Goal: Information Seeking & Learning: Learn about a topic

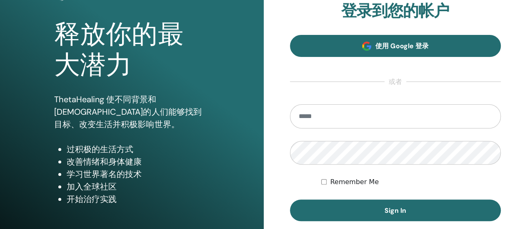
scroll to position [90, 0]
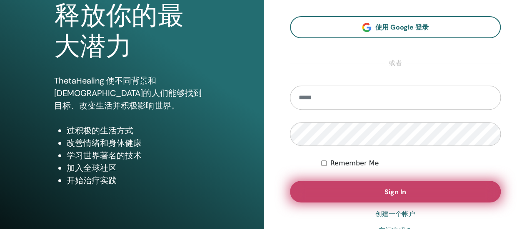
type input "**********"
click at [367, 191] on button "Sign In" at bounding box center [395, 192] width 211 height 22
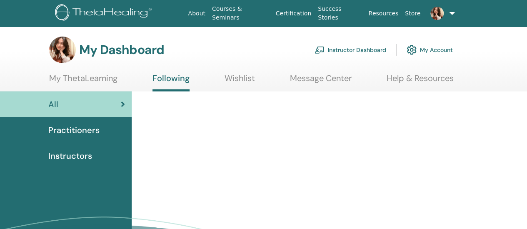
click at [80, 154] on span "Instructors" at bounding box center [70, 156] width 44 height 12
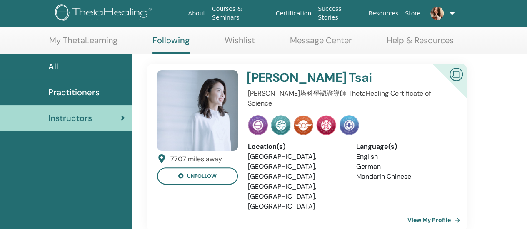
scroll to position [38, 0]
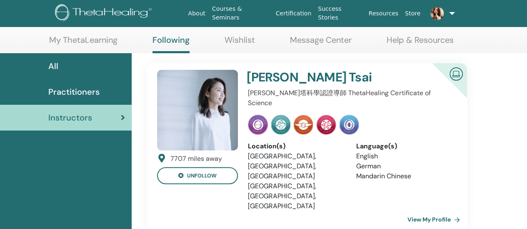
click at [59, 90] on span "Practitioners" at bounding box center [73, 92] width 51 height 12
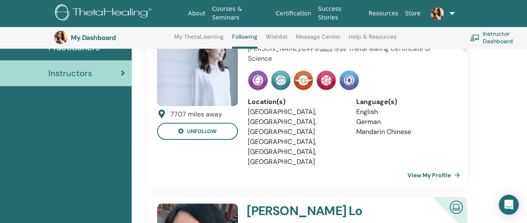
scroll to position [110, 0]
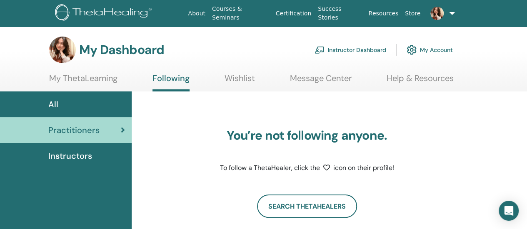
click at [68, 160] on span "Instructors" at bounding box center [70, 156] width 44 height 12
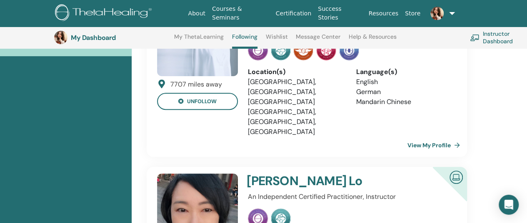
scroll to position [135, 0]
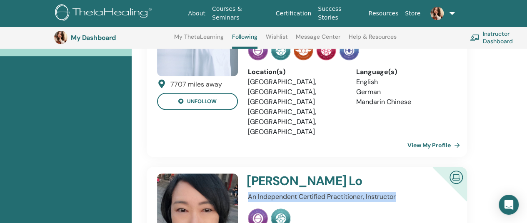
drag, startPoint x: 398, startPoint y: 153, endPoint x: 247, endPoint y: 157, distance: 151.2
click at [248, 192] on p "An Independent Certified Practitioner, Instructor" at bounding box center [350, 197] width 204 height 10
click at [415, 192] on p "An Independent Certified Practitioner, Instructor" at bounding box center [350, 197] width 204 height 10
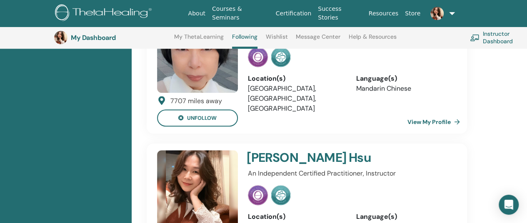
scroll to position [301, 0]
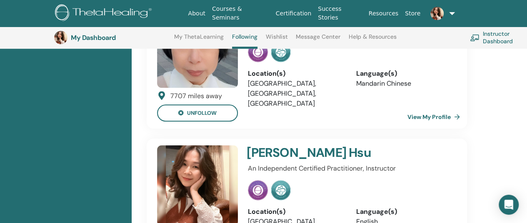
click at [369, 217] on li "English" at bounding box center [403, 222] width 95 height 10
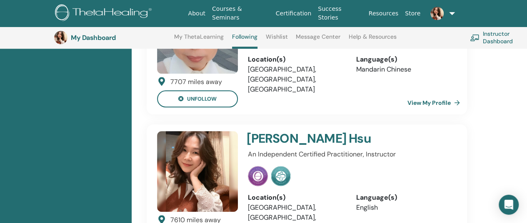
scroll to position [351, 0]
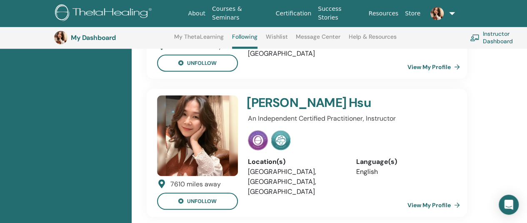
drag, startPoint x: 428, startPoint y: 163, endPoint x: 364, endPoint y: 154, distance: 64.6
click at [364, 154] on div "Nancy Hsu An Independent Certified Practitioner, Instructor Location(s) Taiwan,…" at bounding box center [350, 152] width 214 height 115
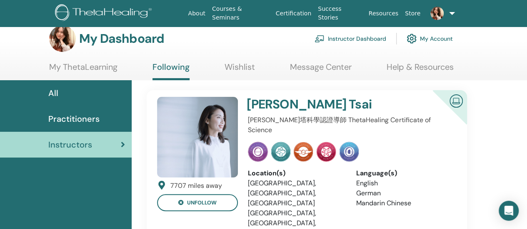
scroll to position [0, 0]
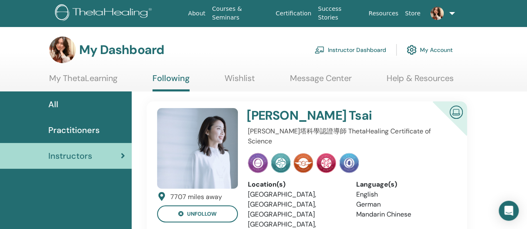
click at [348, 47] on link "Instructor Dashboard" at bounding box center [350, 50] width 72 height 18
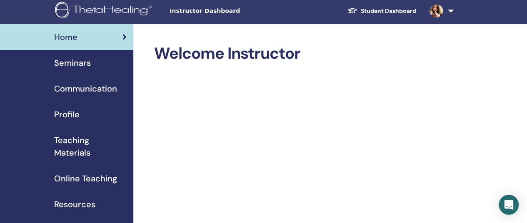
scroll to position [2, 0]
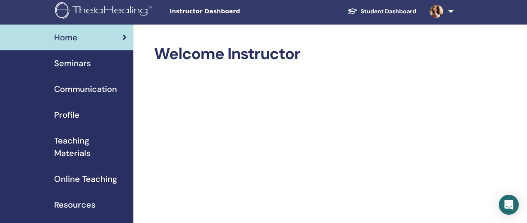
click at [71, 115] on span "Profile" at bounding box center [66, 115] width 25 height 12
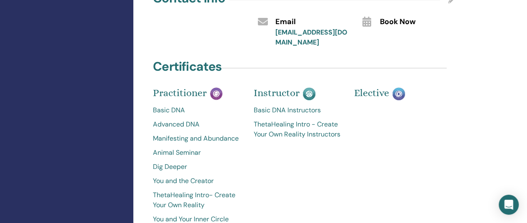
scroll to position [348, 0]
click at [286, 92] on div "Instructor Basic DNA Instructors ThetaHealing Intro - Create Your Own Reality I…" at bounding box center [297, 160] width 101 height 136
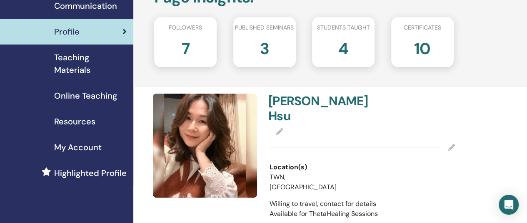
scroll to position [0, 0]
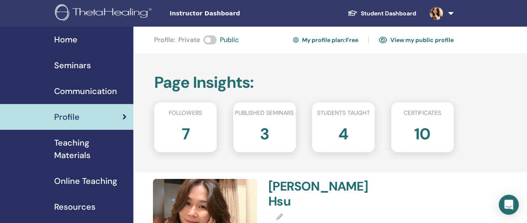
click at [436, 14] on img at bounding box center [435, 13] width 13 height 13
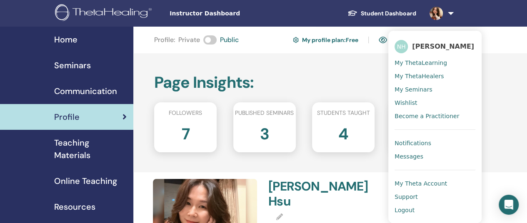
click at [413, 114] on span "Become a Practitioner" at bounding box center [426, 115] width 65 height 7
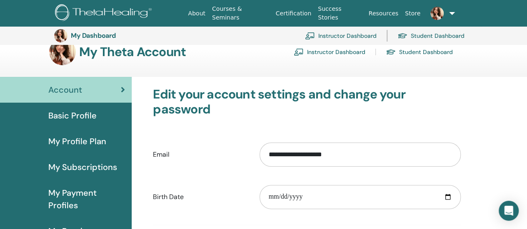
scroll to position [13, 0]
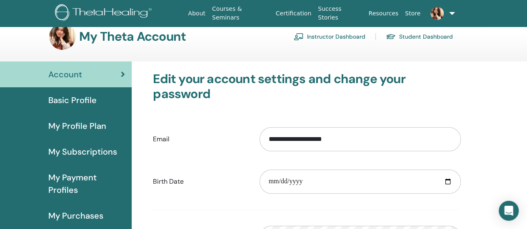
click at [85, 95] on span "Basic Profile" at bounding box center [72, 100] width 48 height 12
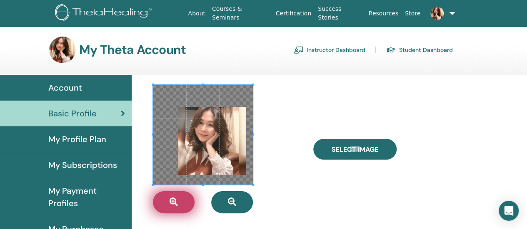
click at [172, 200] on icon "button" at bounding box center [173, 202] width 8 height 8
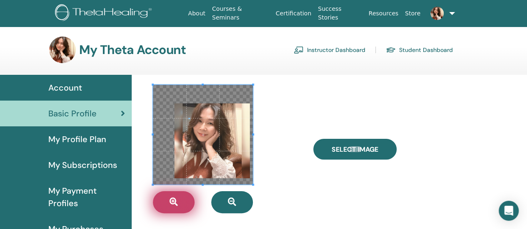
click at [172, 200] on icon "button" at bounding box center [173, 202] width 8 height 8
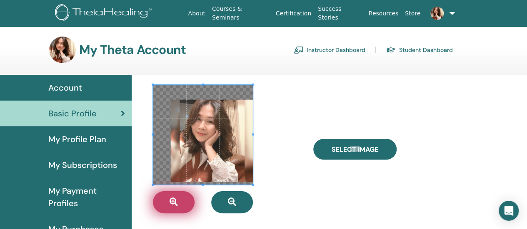
click at [172, 200] on icon "button" at bounding box center [173, 202] width 8 height 8
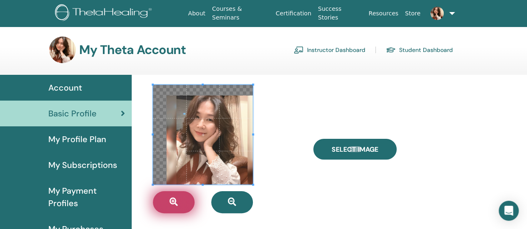
click at [172, 200] on icon "button" at bounding box center [173, 202] width 8 height 8
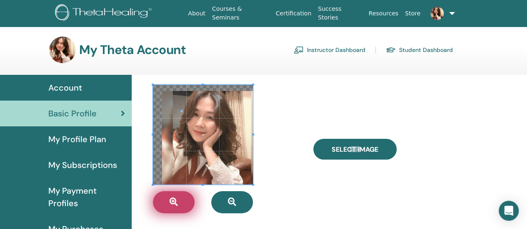
click at [172, 200] on icon "button" at bounding box center [173, 202] width 8 height 8
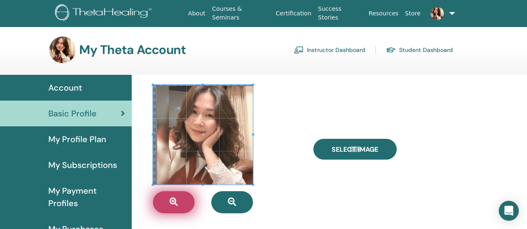
click at [172, 200] on icon "button" at bounding box center [173, 202] width 8 height 8
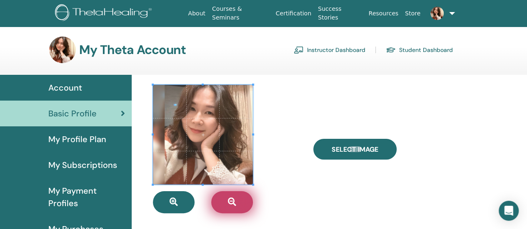
click at [243, 204] on button "button" at bounding box center [232, 202] width 42 height 22
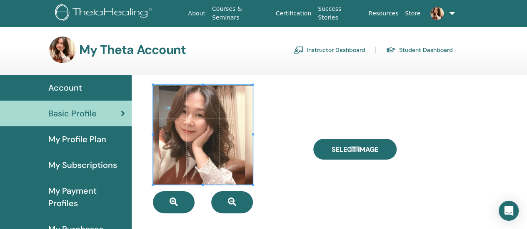
click at [206, 141] on span at bounding box center [203, 135] width 100 height 100
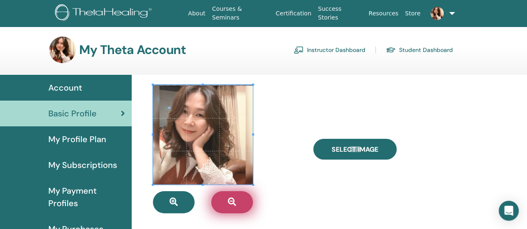
click at [228, 203] on icon "button" at bounding box center [232, 202] width 8 height 8
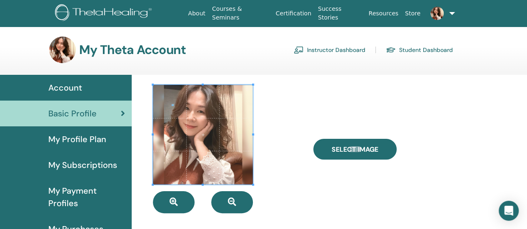
click at [219, 139] on span at bounding box center [203, 135] width 100 height 100
click at [318, 183] on div "Select Image" at bounding box center [387, 149] width 160 height 129
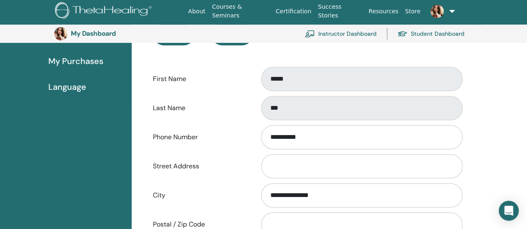
scroll to position [184, 0]
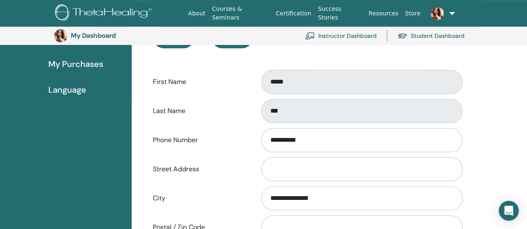
click at [73, 91] on span "Language" at bounding box center [67, 90] width 38 height 12
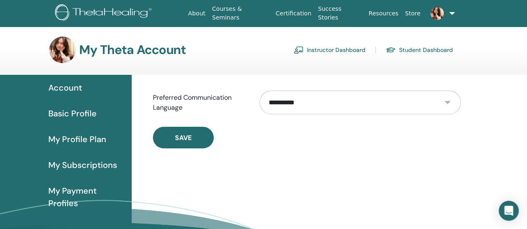
click at [293, 103] on select "**********" at bounding box center [359, 103] width 201 height 24
click at [260, 155] on div "**********" at bounding box center [307, 117] width 340 height 84
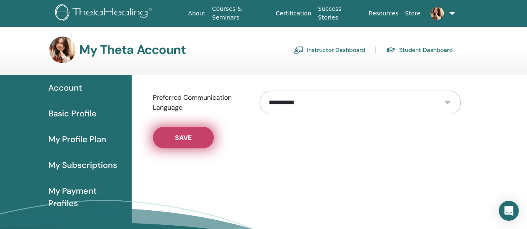
click at [180, 136] on span "Save" at bounding box center [183, 138] width 17 height 9
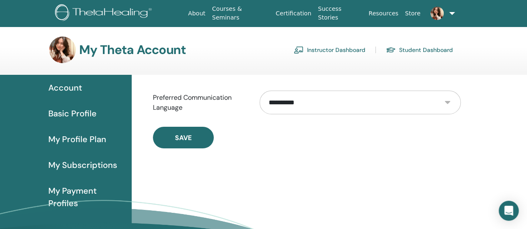
click at [137, 46] on h3 "My Theta Account" at bounding box center [132, 49] width 107 height 15
click at [75, 51] on img at bounding box center [62, 50] width 27 height 27
click at [420, 49] on link "Student Dashboard" at bounding box center [418, 49] width 67 height 13
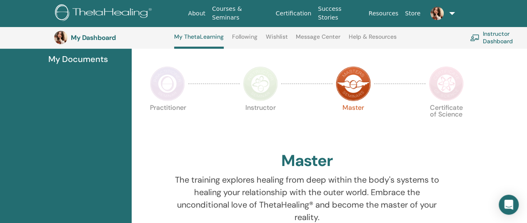
scroll to position [169, 0]
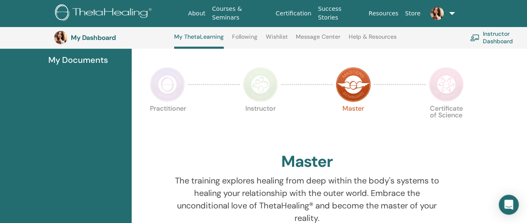
click at [268, 90] on img at bounding box center [260, 84] width 35 height 35
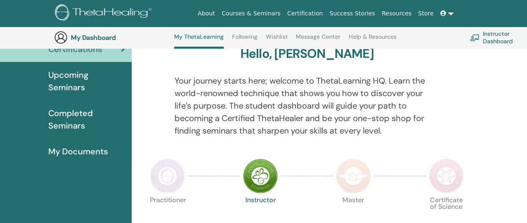
scroll to position [77, 0]
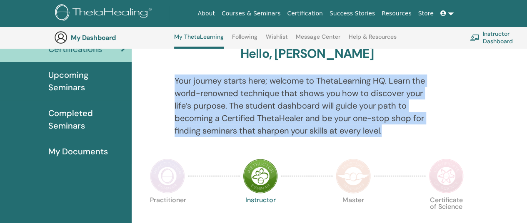
drag, startPoint x: 169, startPoint y: 79, endPoint x: 388, endPoint y: 125, distance: 223.8
click at [388, 125] on div "Your journey starts here; welcome to ThetaLearning HQ. Learn the world-renowned…" at bounding box center [306, 111] width 277 height 72
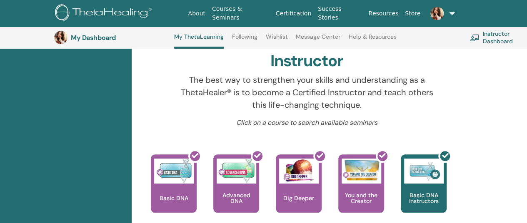
scroll to position [270, 0]
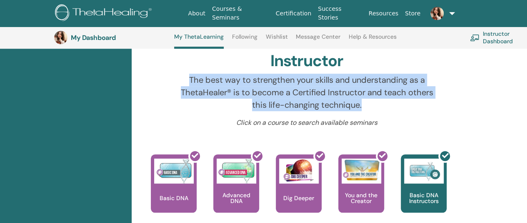
drag, startPoint x: 181, startPoint y: 74, endPoint x: 367, endPoint y: 110, distance: 189.6
click at [367, 110] on p "The best way to strengthen your skills and understanding as a ThetaHealer® is t…" at bounding box center [306, 92] width 265 height 37
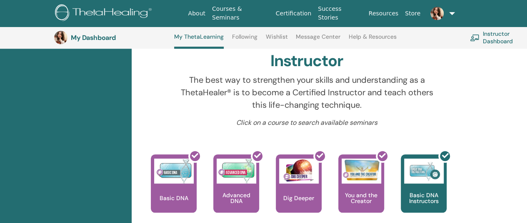
click at [458, 106] on div at bounding box center [459, 96] width 28 height 44
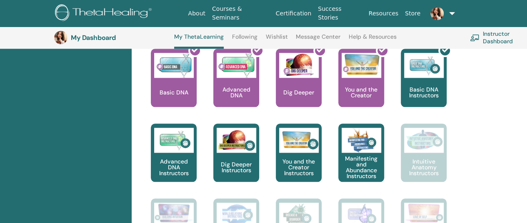
scroll to position [375, 0]
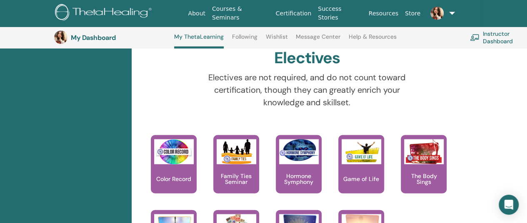
scroll to position [834, 0]
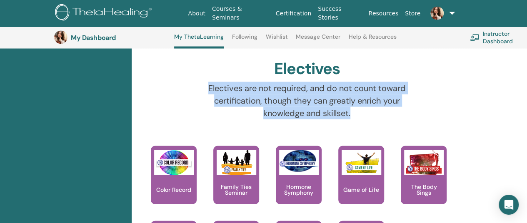
drag, startPoint x: 201, startPoint y: 82, endPoint x: 367, endPoint y: 115, distance: 168.6
click at [367, 115] on p "Electives are not required, and do not count toward certification, though they …" at bounding box center [306, 100] width 225 height 37
click at [439, 105] on div "Electives are not required, and do not count toward certification, though they …" at bounding box center [306, 104] width 277 height 44
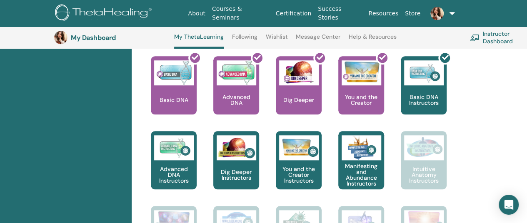
scroll to position [368, 0]
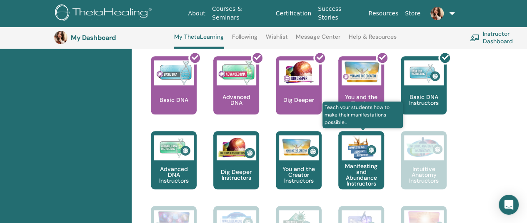
click at [360, 157] on img at bounding box center [361, 147] width 40 height 25
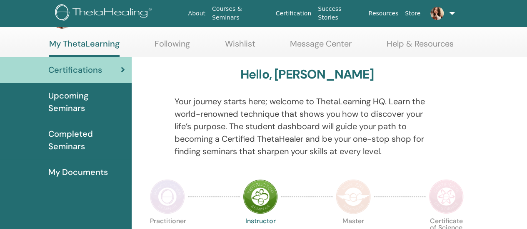
scroll to position [34, 0]
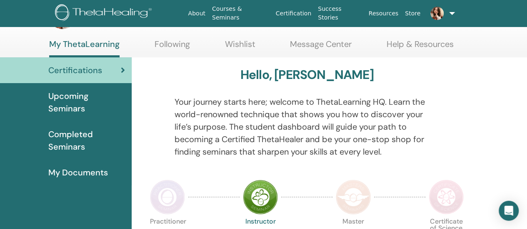
drag, startPoint x: 72, startPoint y: 133, endPoint x: 60, endPoint y: 137, distance: 12.6
click at [60, 137] on span "Completed Seminars" at bounding box center [86, 140] width 77 height 25
click at [59, 133] on span "Completed Seminars" at bounding box center [86, 140] width 77 height 25
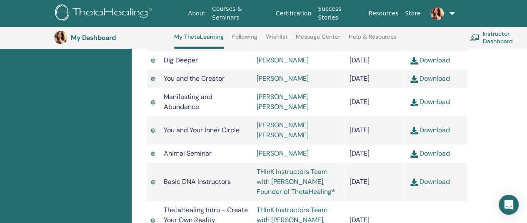
scroll to position [358, 0]
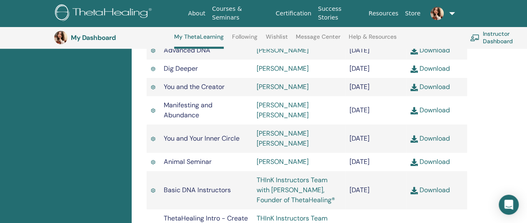
drag, startPoint x: 225, startPoint y: 155, endPoint x: 124, endPoint y: 145, distance: 101.6
click at [124, 145] on div "Certifications Upcoming Seminars Completed Seminars My Documents" at bounding box center [66, 58] width 132 height 604
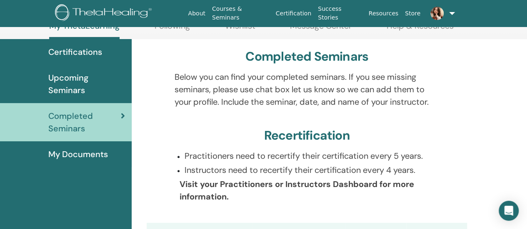
scroll to position [53, 0]
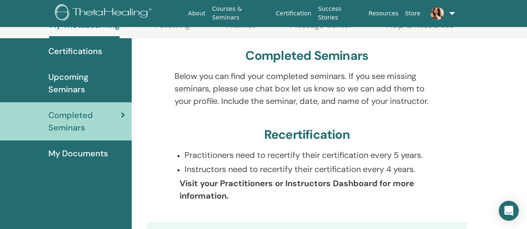
drag, startPoint x: 174, startPoint y: 153, endPoint x: 266, endPoint y: 192, distance: 99.4
click at [266, 192] on div "Practitioners need to recertify their certification every 5 years. Instructors …" at bounding box center [306, 180] width 277 height 63
click at [100, 152] on span "My Documents" at bounding box center [78, 153] width 60 height 12
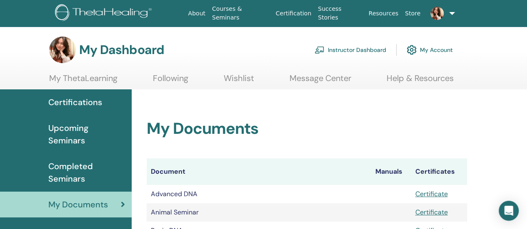
click at [106, 79] on link "My ThetaLearning" at bounding box center [83, 81] width 68 height 16
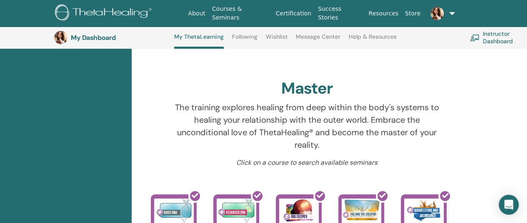
scroll to position [236, 0]
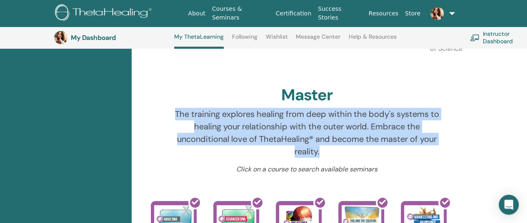
drag, startPoint x: 178, startPoint y: 111, endPoint x: 338, endPoint y: 153, distance: 164.8
click at [338, 153] on p "The training explores healing from deep within the body's systems to healing yo…" at bounding box center [306, 133] width 265 height 50
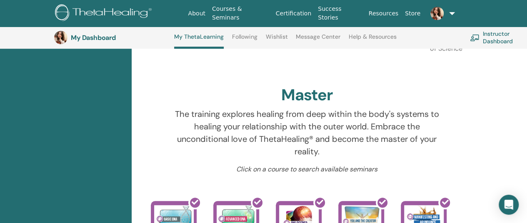
click at [373, 91] on div "Master" at bounding box center [307, 97] width 320 height 22
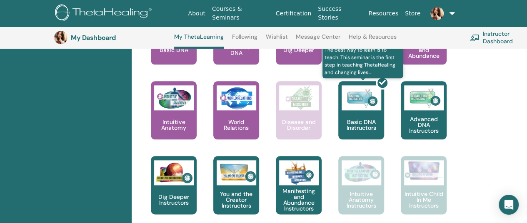
scroll to position [431, 0]
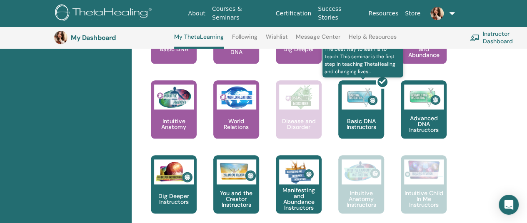
click at [367, 98] on div at bounding box center [366, 112] width 46 height 75
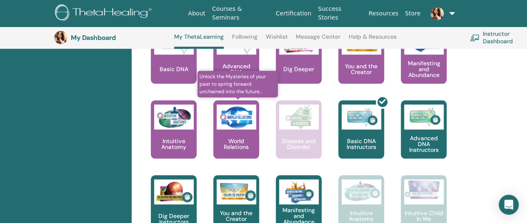
scroll to position [411, 0]
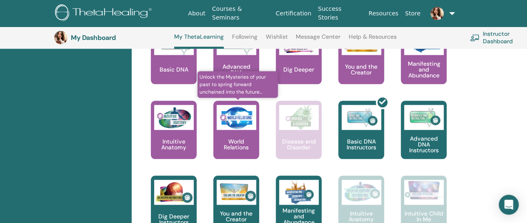
click at [237, 135] on div "World Relations" at bounding box center [236, 130] width 46 height 58
click at [229, 118] on img at bounding box center [236, 117] width 40 height 25
